Goal: Information Seeking & Learning: Learn about a topic

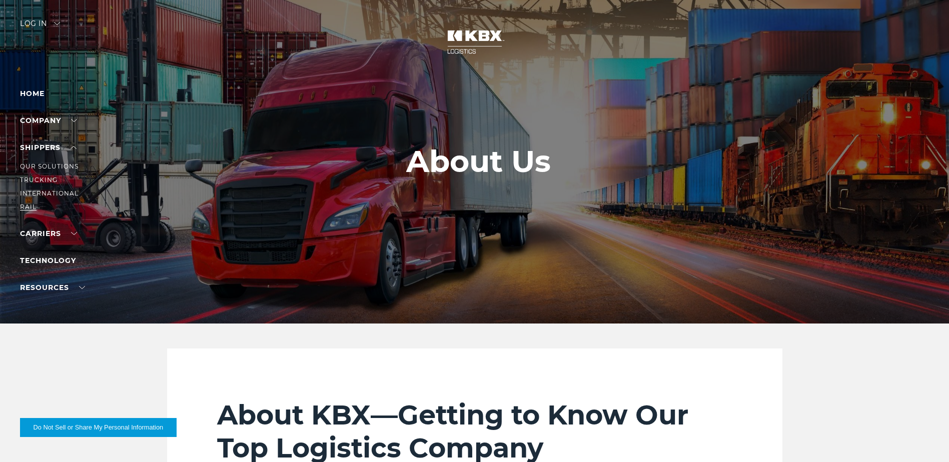
click at [27, 207] on link "RAIL" at bounding box center [28, 207] width 17 height 8
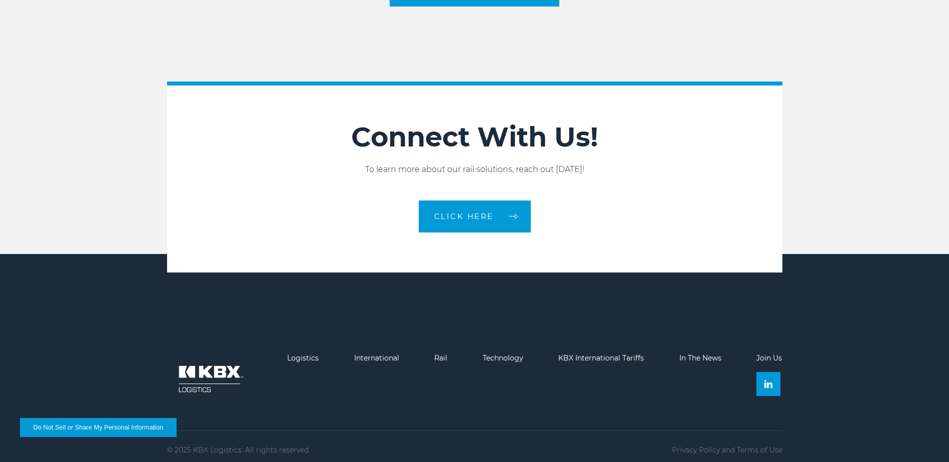
scroll to position [1682, 0]
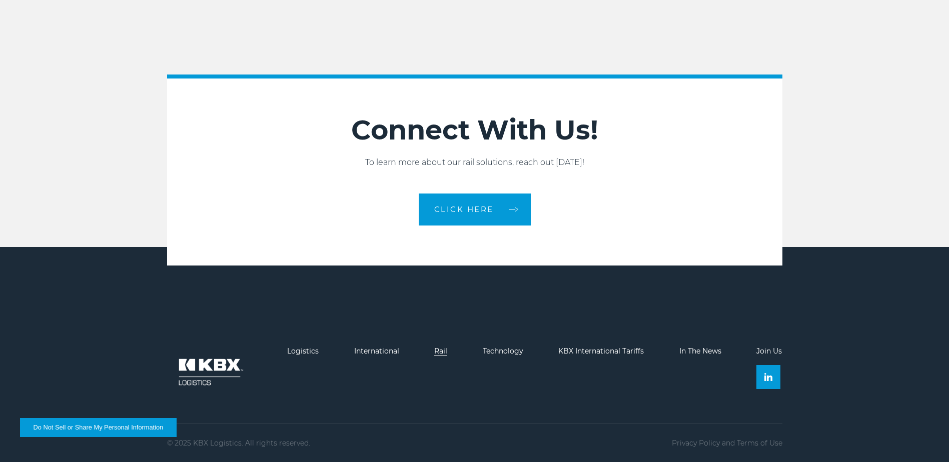
click at [445, 355] on link "Rail" at bounding box center [440, 351] width 13 height 9
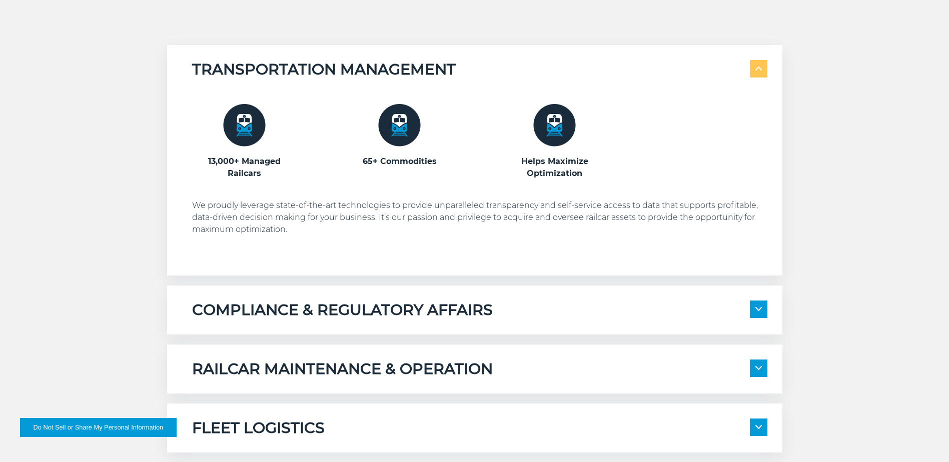
scroll to position [751, 0]
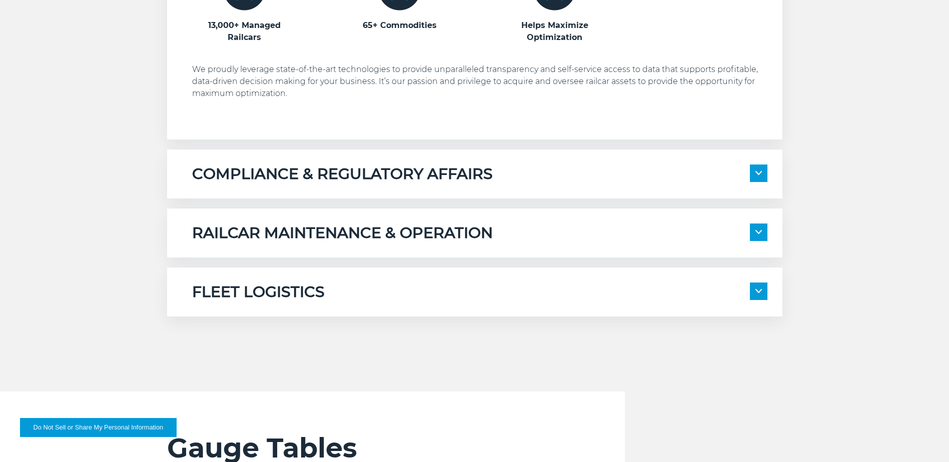
click at [754, 177] on span at bounding box center [759, 174] width 18 height 18
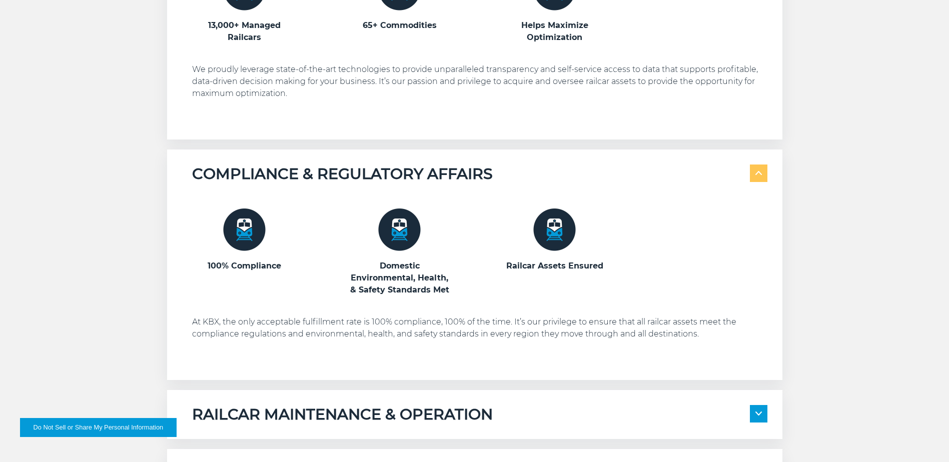
click at [756, 180] on span at bounding box center [759, 174] width 18 height 18
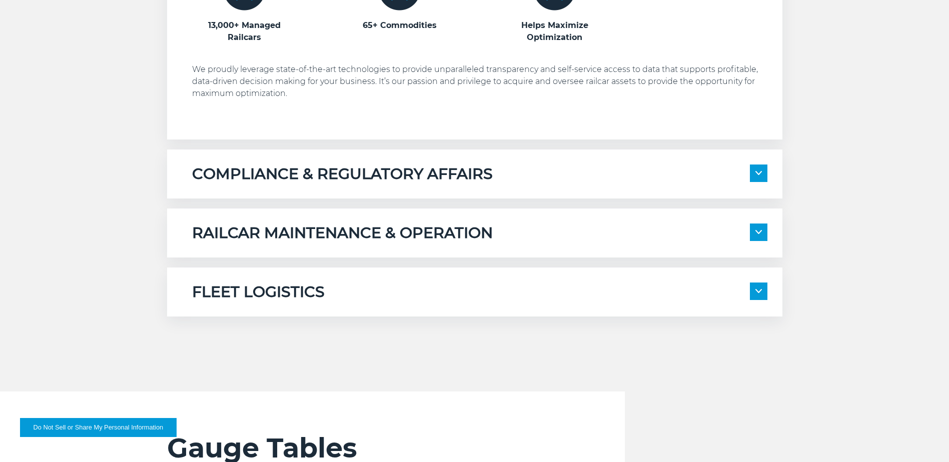
click at [759, 232] on img at bounding box center [759, 232] width 7 height 4
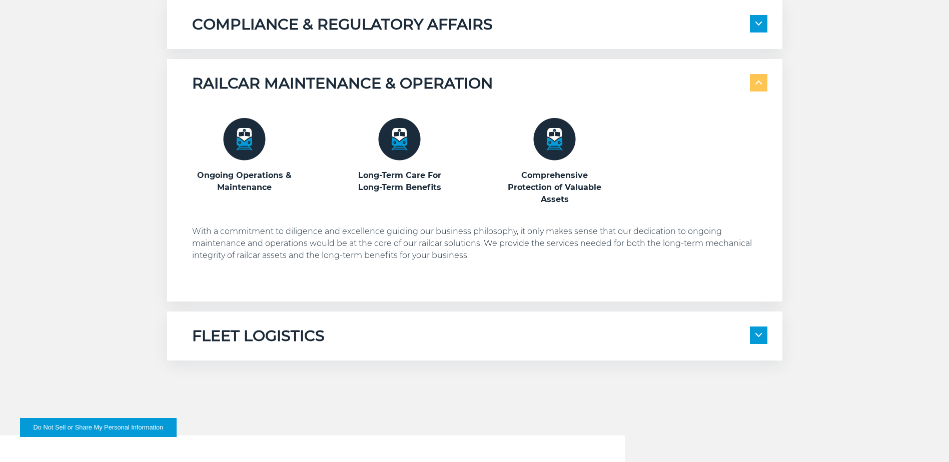
scroll to position [901, 0]
click at [748, 89] on div "RAILCAR MAINTENANCE & OPERATION" at bounding box center [479, 83] width 575 height 19
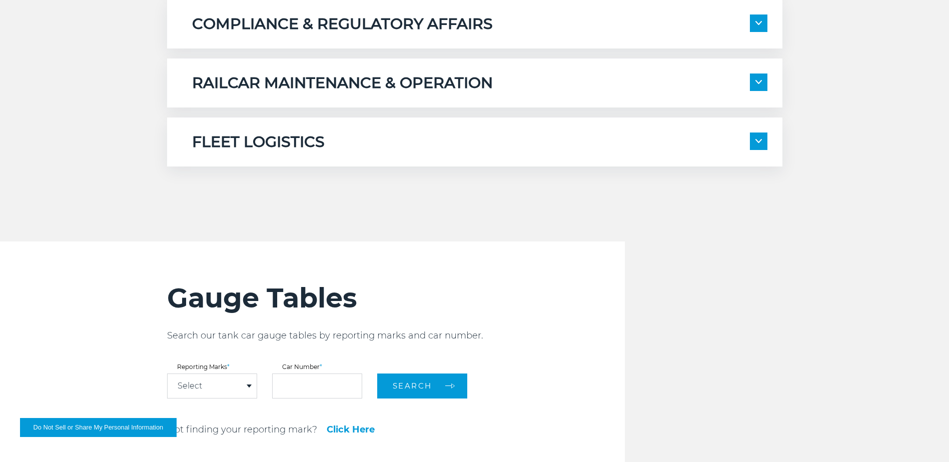
click at [758, 143] on img at bounding box center [759, 141] width 7 height 4
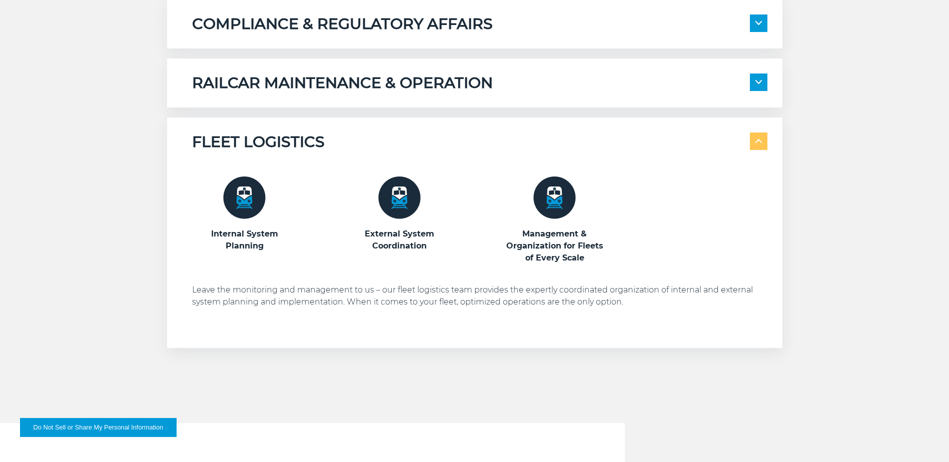
click at [758, 143] on img at bounding box center [759, 141] width 7 height 4
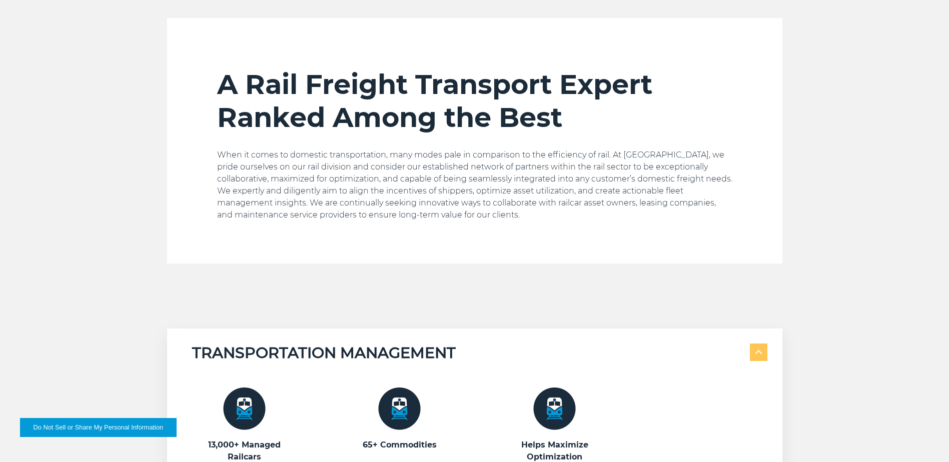
scroll to position [0, 0]
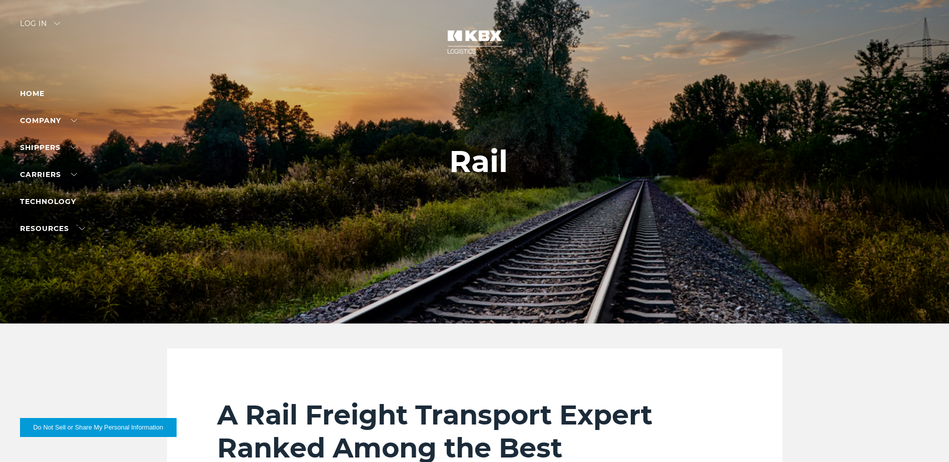
click at [39, 28] on div "Log in" at bounding box center [40, 27] width 40 height 15
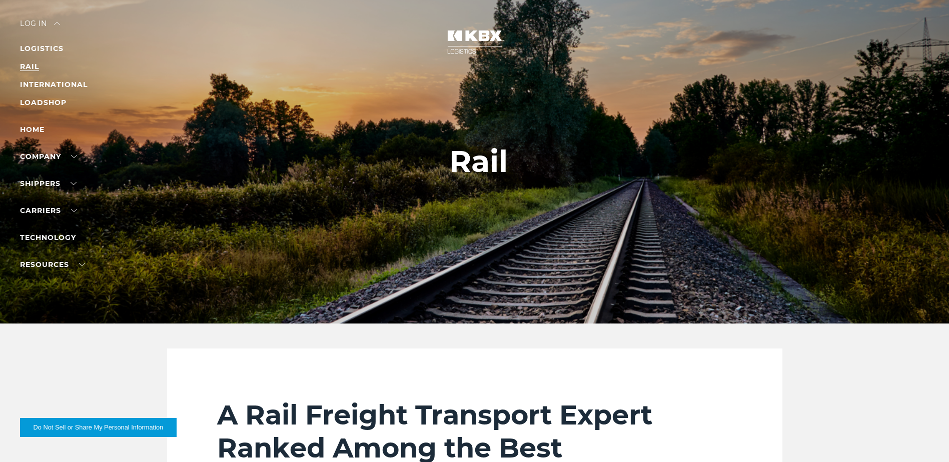
click at [31, 66] on link "RAIL" at bounding box center [29, 66] width 19 height 9
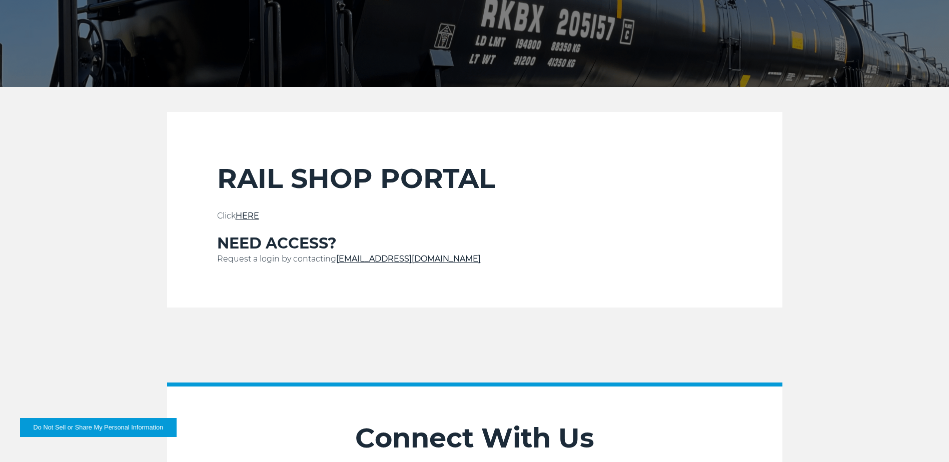
scroll to position [300, 0]
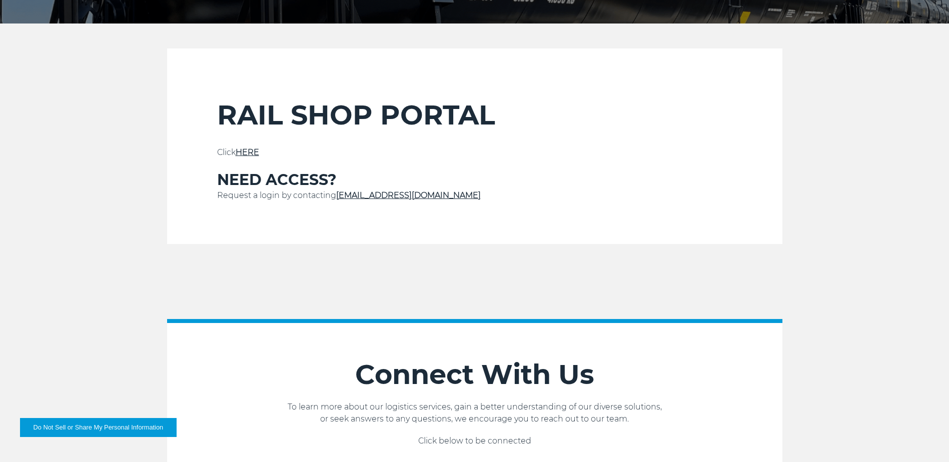
click at [249, 155] on link "HERE" at bounding box center [248, 153] width 24 height 10
